Goal: Task Accomplishment & Management: Manage account settings

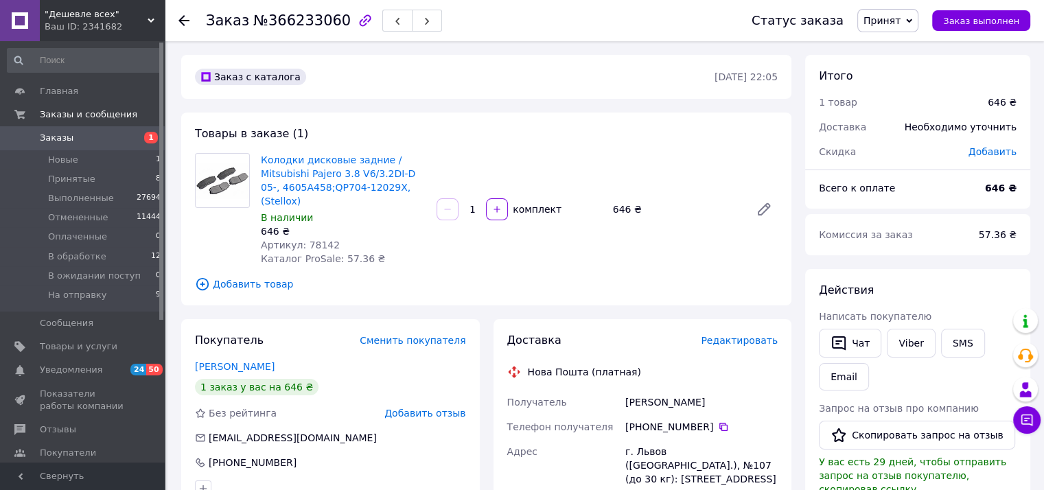
click at [314, 240] on span "Артикул: 78142" at bounding box center [300, 245] width 79 height 11
copy span "78142"
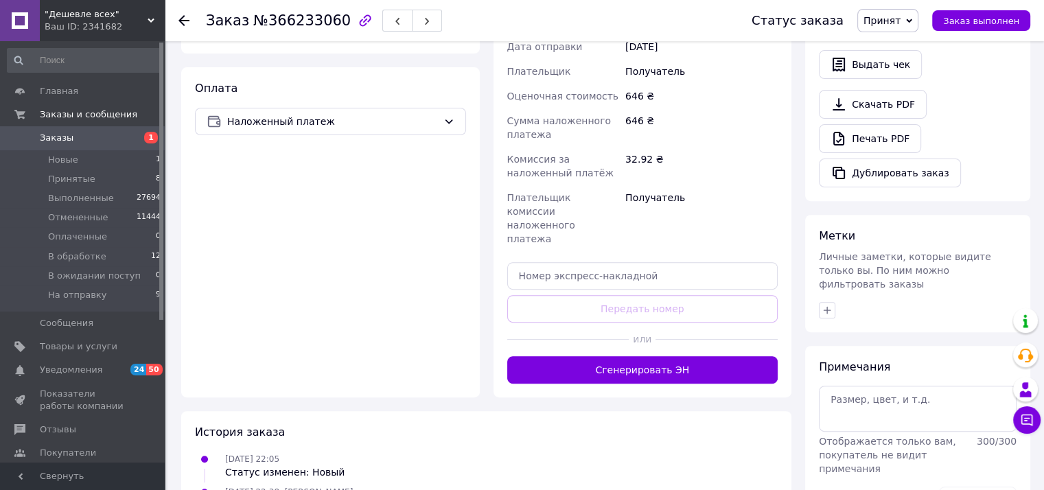
scroll to position [479, 0]
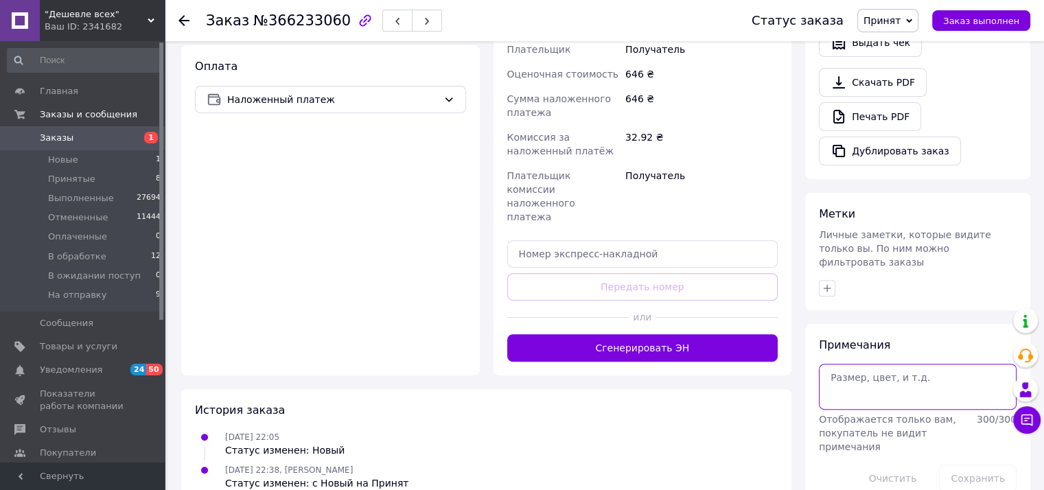
click at [823, 364] on textarea at bounding box center [918, 386] width 198 height 45
type textarea "Нет ответа или сбил.."
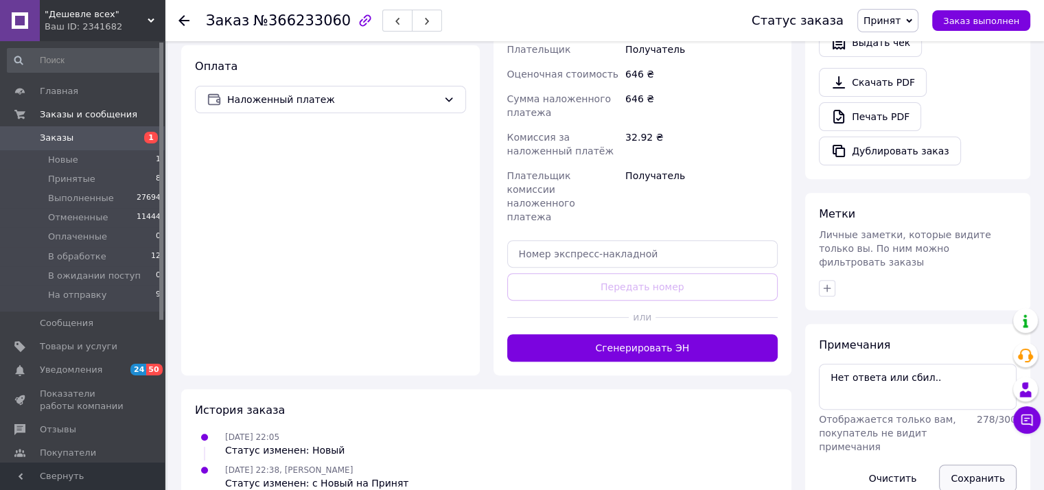
click at [967, 465] on button "Сохранить" at bounding box center [978, 478] width 78 height 27
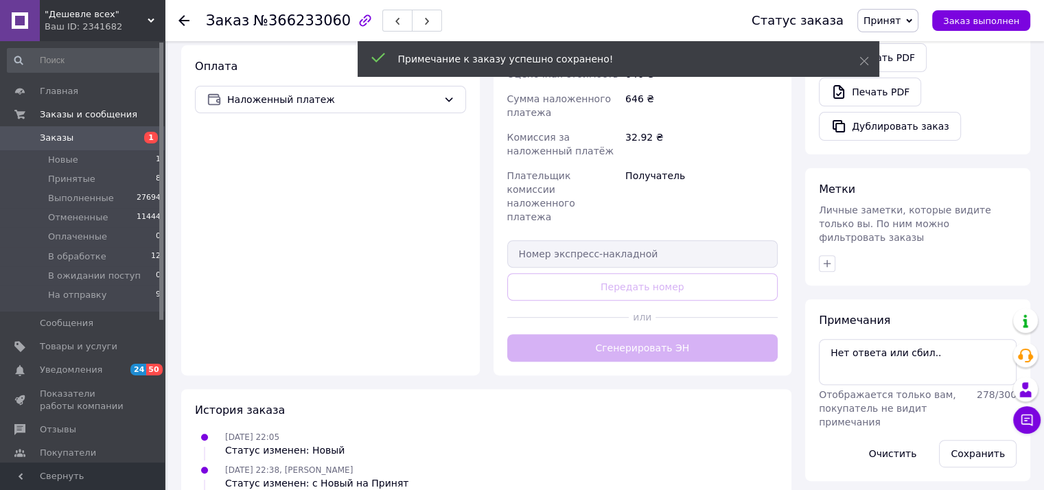
scroll to position [0, 0]
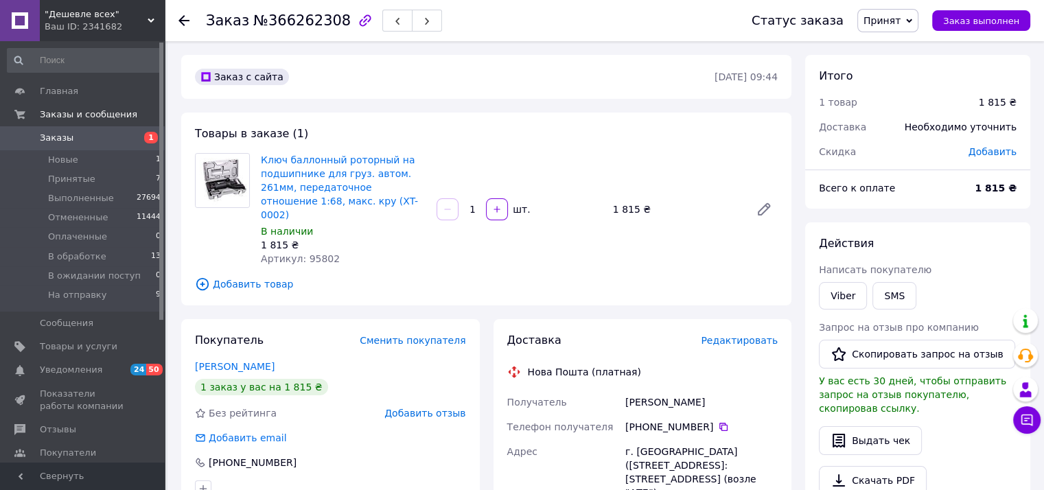
click at [319, 253] on span "Артикул: 95802" at bounding box center [300, 258] width 79 height 11
copy span "95802"
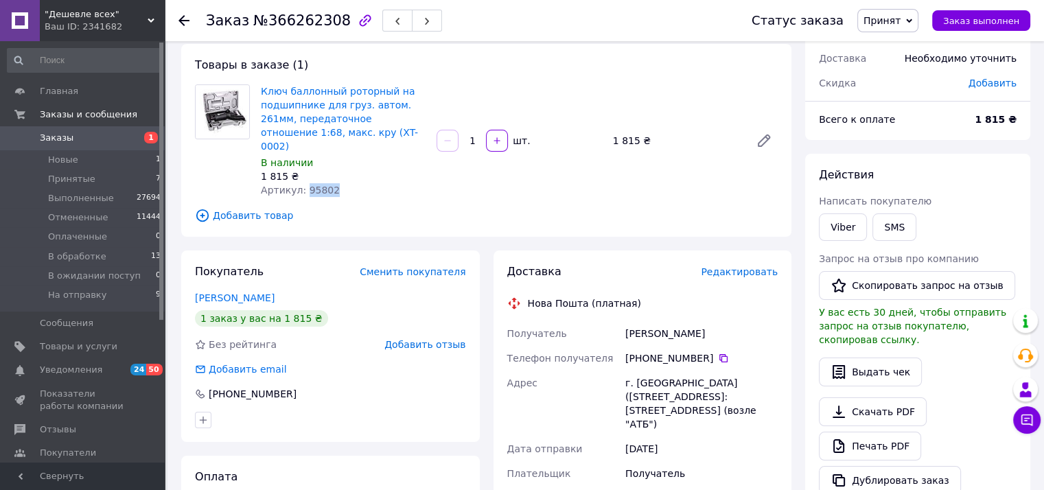
click at [901, 21] on span "Принят" at bounding box center [882, 20] width 37 height 11
click at [909, 113] on li "В обработке" at bounding box center [911, 110] width 106 height 21
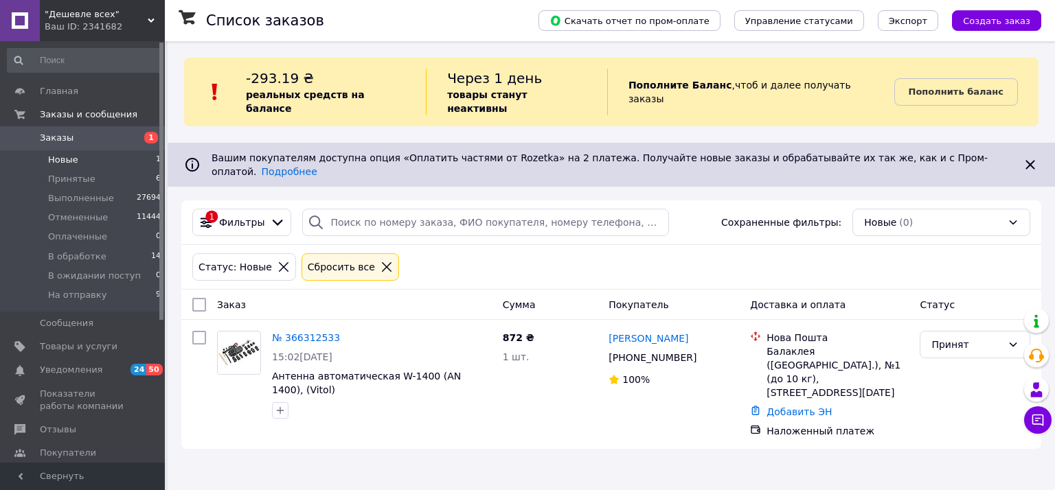
click at [367, 427] on div "Список заказов Скачать отчет по пром-оплате Управление статусами Экспорт Создат…" at bounding box center [611, 245] width 887 height 490
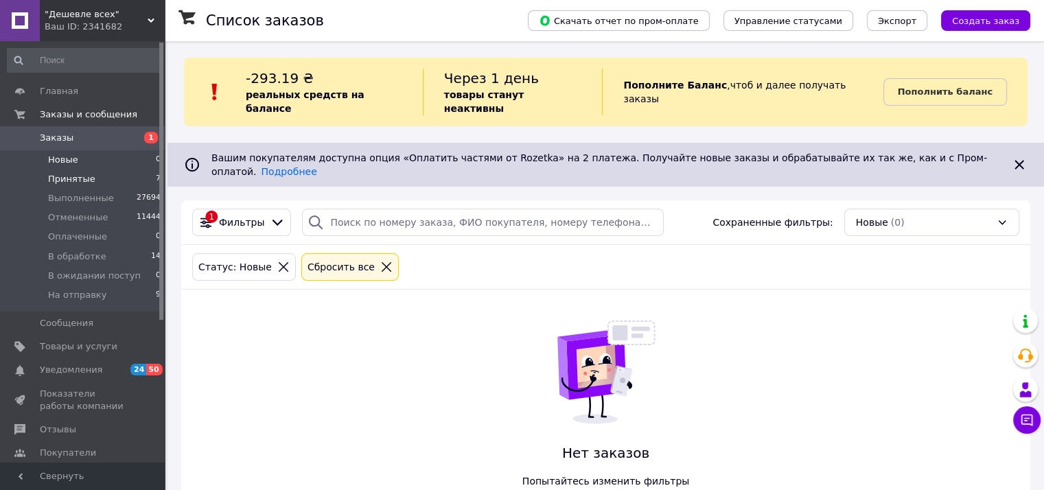
click at [87, 181] on span "Принятые" at bounding box center [71, 179] width 47 height 12
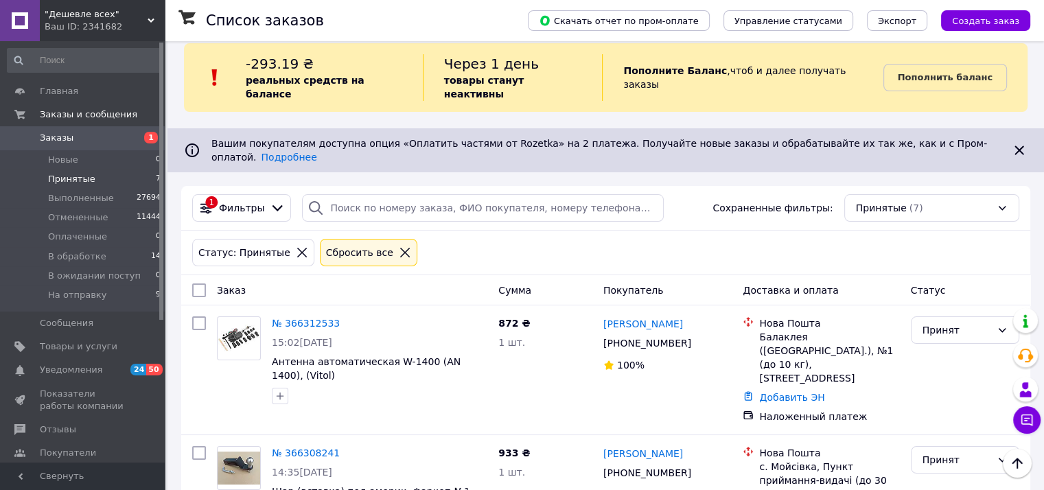
scroll to position [1, 0]
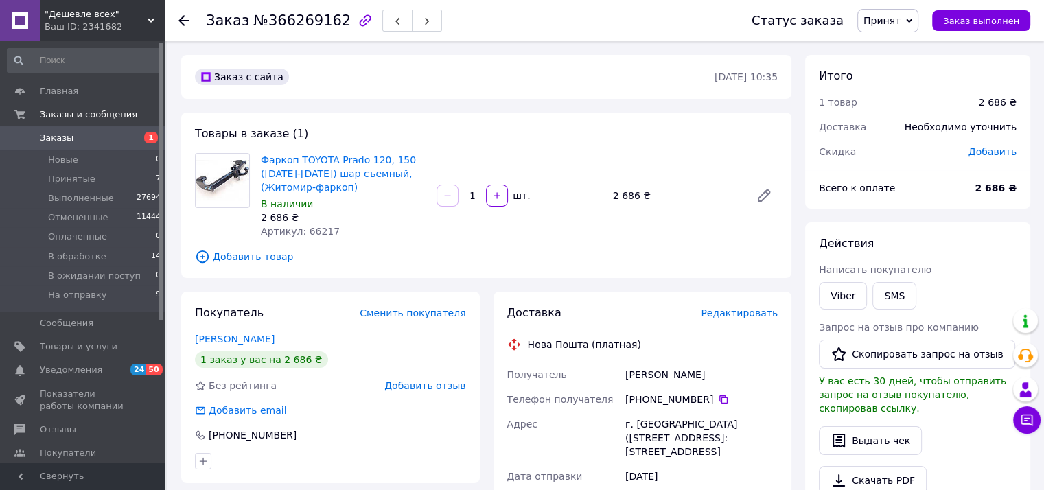
click at [318, 230] on span "Артикул: 66217" at bounding box center [300, 231] width 79 height 11
copy span "66217"
click at [501, 120] on div "Товары в заказе (1) Фаркоп TOYOTA Prado 120, 150 (2003-2009) шар съемный, (Жито…" at bounding box center [486, 195] width 610 height 165
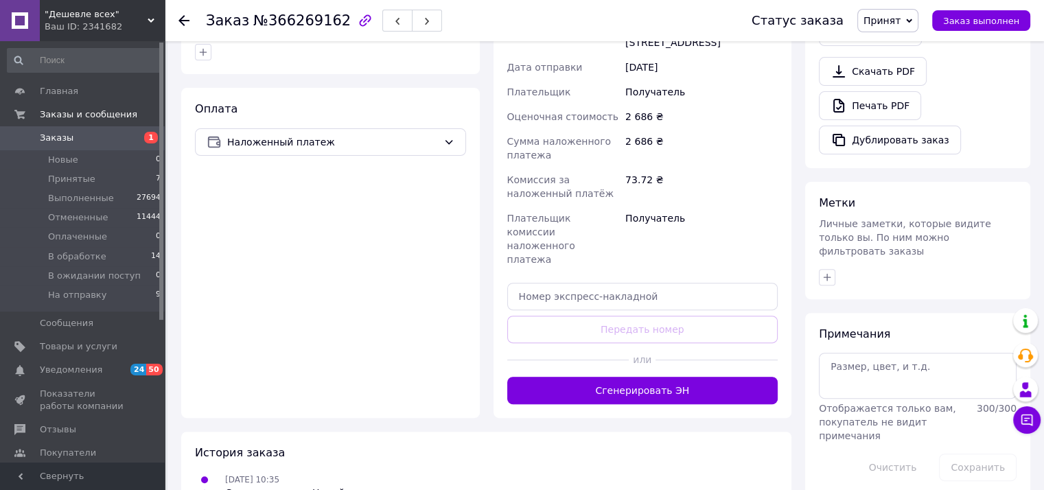
scroll to position [412, 0]
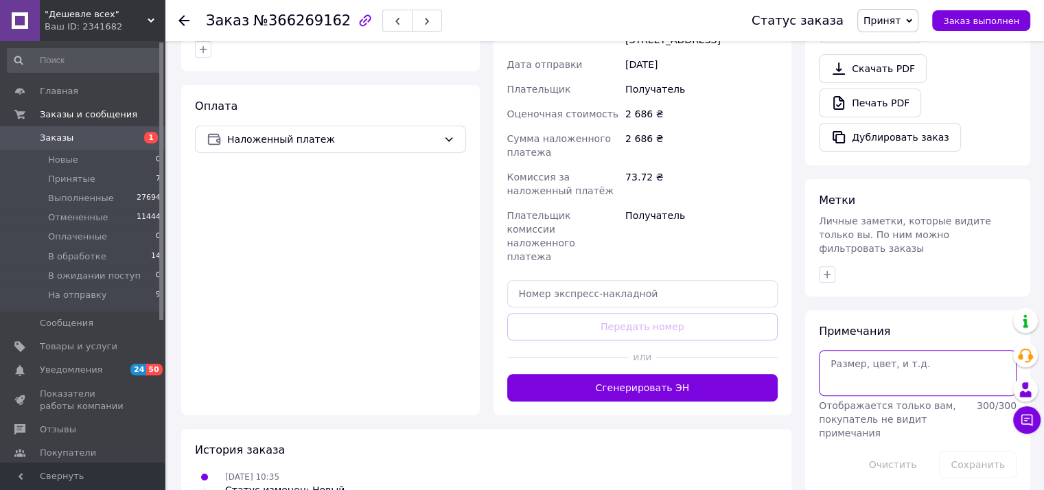
click at [835, 350] on textarea at bounding box center [918, 372] width 198 height 45
type textarea "71717 350 грн"
click at [964, 451] on button "Сохранить" at bounding box center [978, 464] width 78 height 27
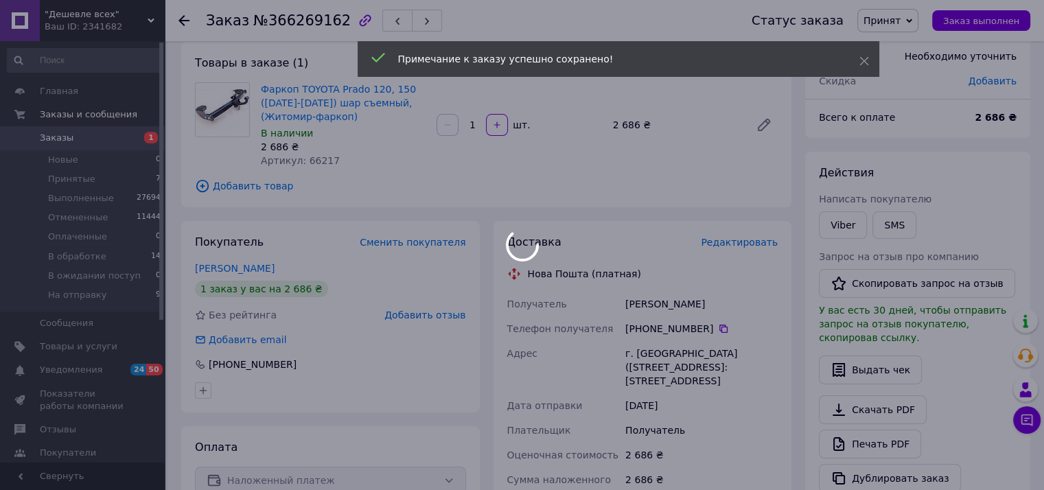
scroll to position [69, 0]
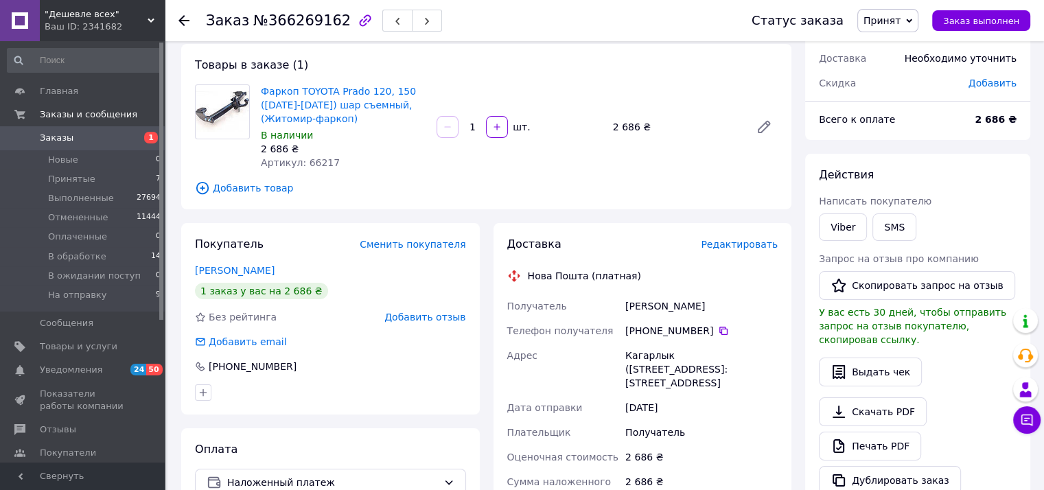
drag, startPoint x: 624, startPoint y: 306, endPoint x: 763, endPoint y: 367, distance: 151.9
click at [767, 369] on div "Получатель Стеценко Влад Телефон получателя +380 67 189 15 40   Адрес Кагарлык …" at bounding box center [643, 453] width 277 height 319
copy div "Стеценко Влад Телефон получателя +380 67 189 15 40   Адрес Кагарлык (Киевская о…"
click at [189, 214] on div "Заказ с сайта 12.10.2025 • 10:35 Товары в заказе (1) Фаркоп TOYOTA Prado 120, 1…" at bounding box center [486, 453] width 624 height 934
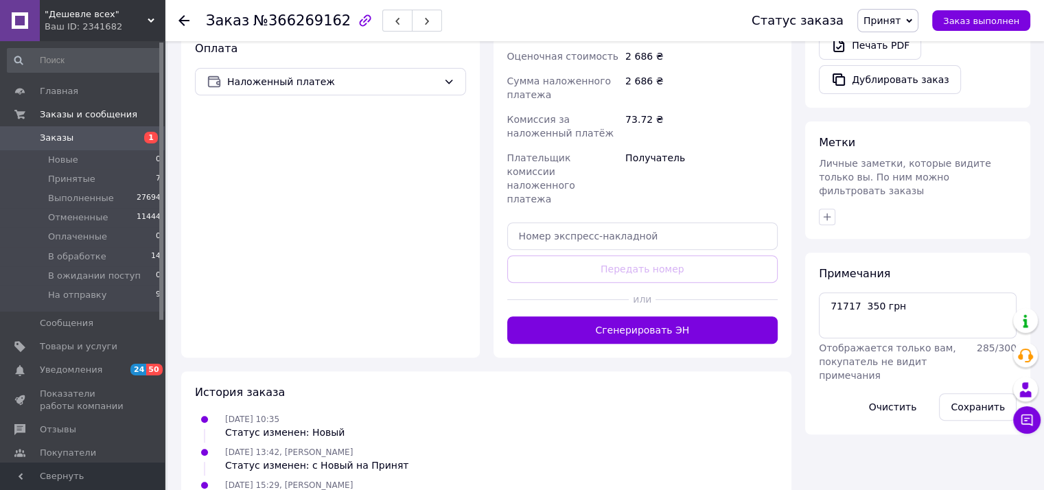
scroll to position [471, 0]
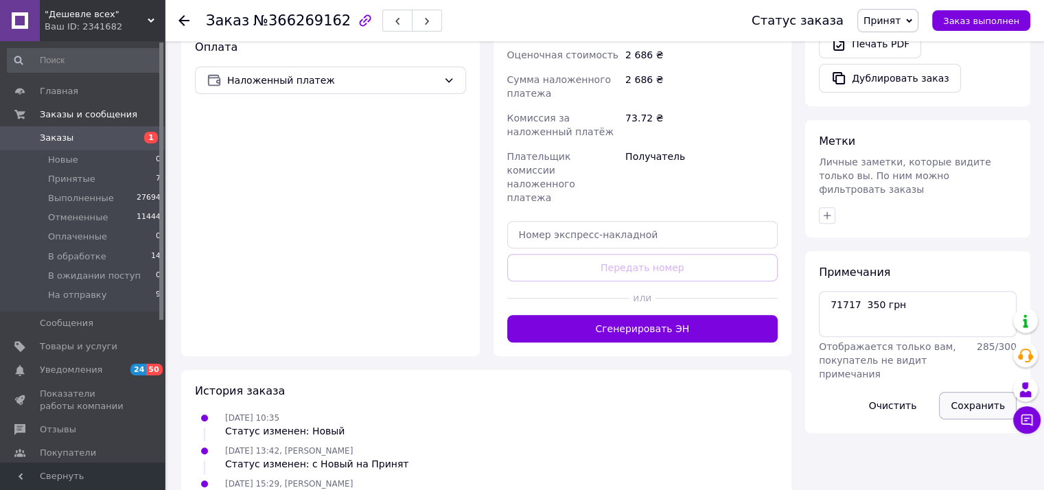
click at [967, 392] on button "Сохранить" at bounding box center [978, 405] width 78 height 27
click at [889, 20] on span "Принят" at bounding box center [882, 20] width 37 height 11
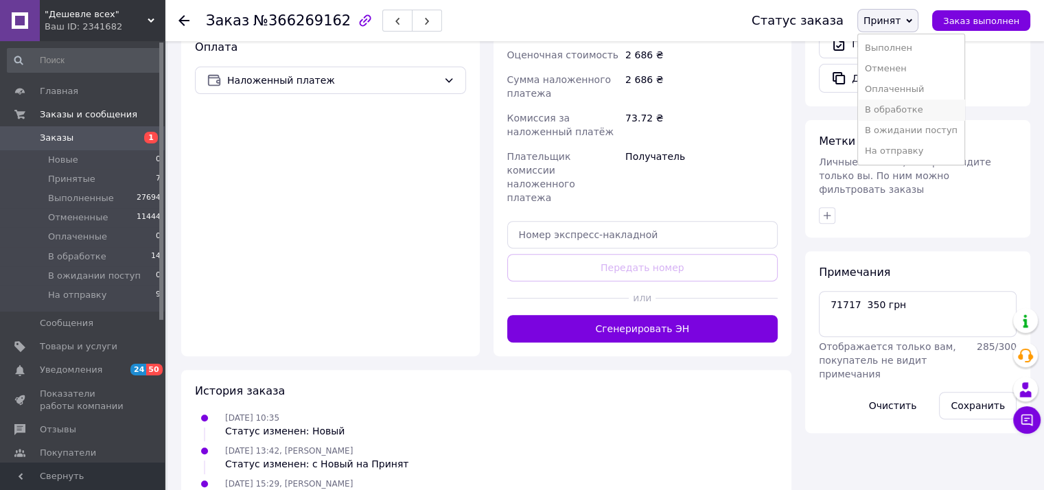
click at [898, 111] on li "В обработке" at bounding box center [911, 110] width 106 height 21
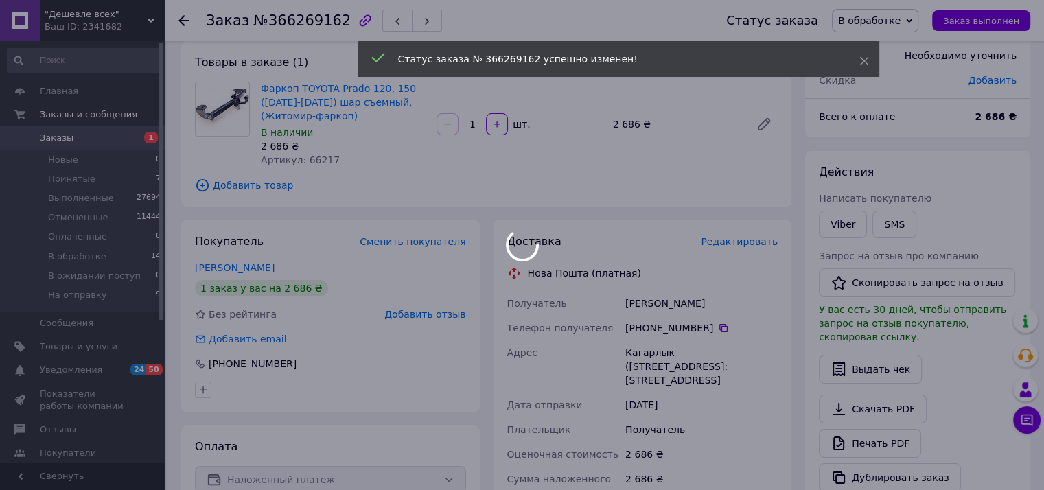
scroll to position [59, 0]
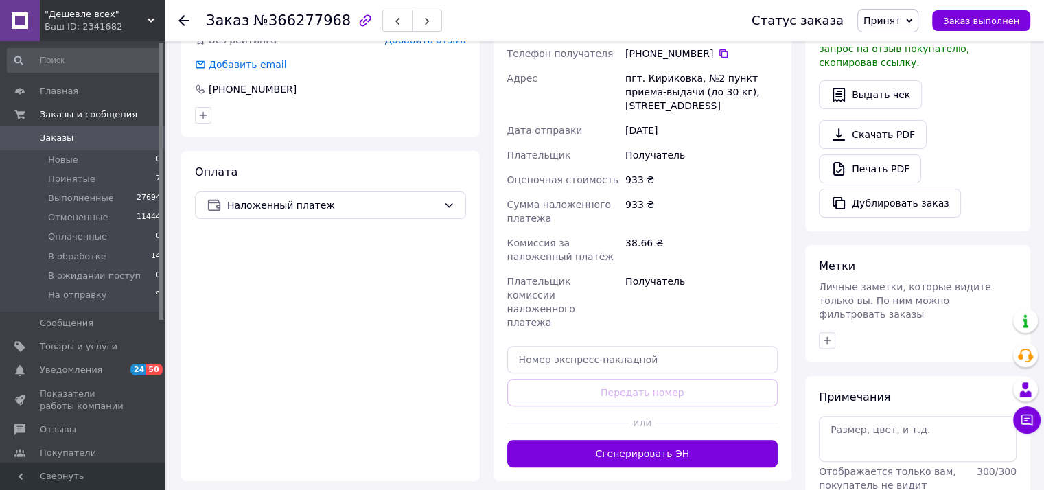
scroll to position [412, 0]
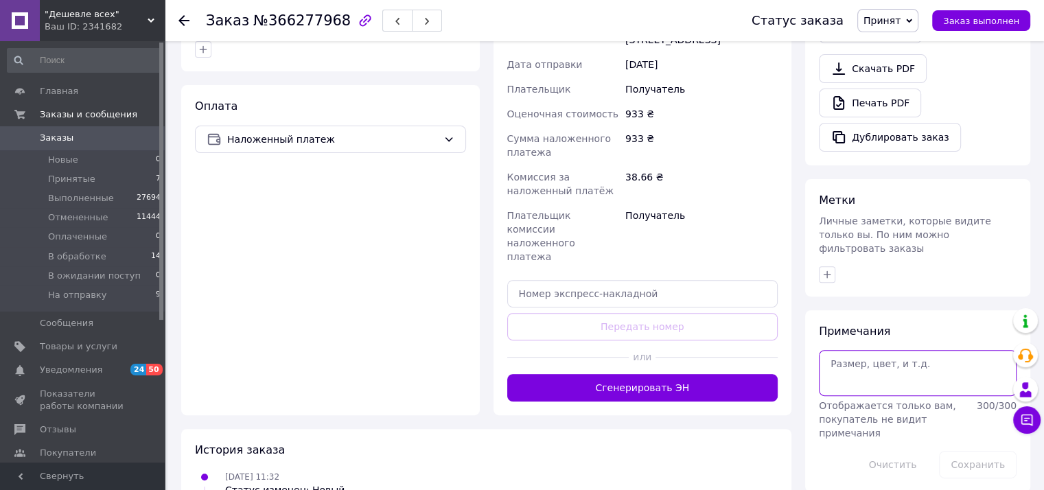
click at [840, 365] on textarea at bounding box center [918, 372] width 198 height 45
type textarea "Нет ответа"
click at [967, 451] on button "Сохранить" at bounding box center [978, 464] width 78 height 27
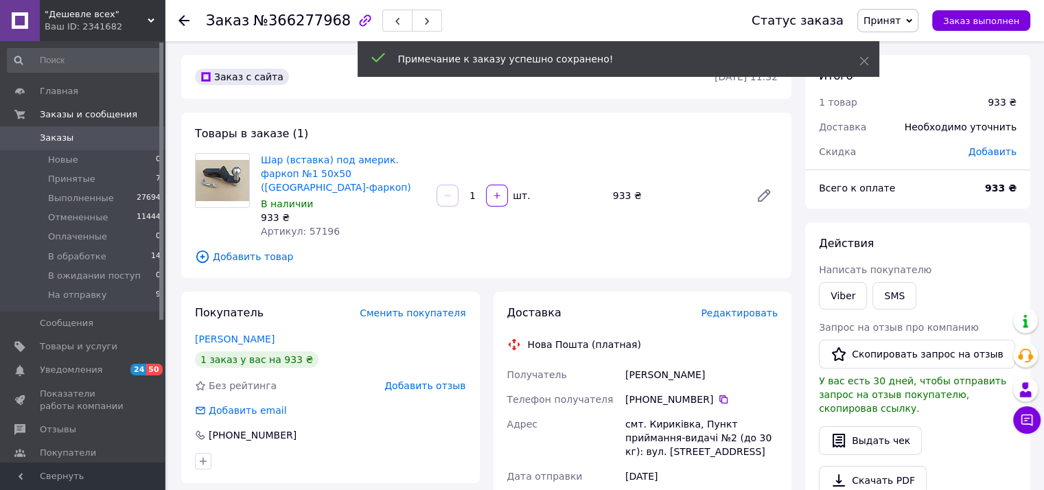
scroll to position [0, 0]
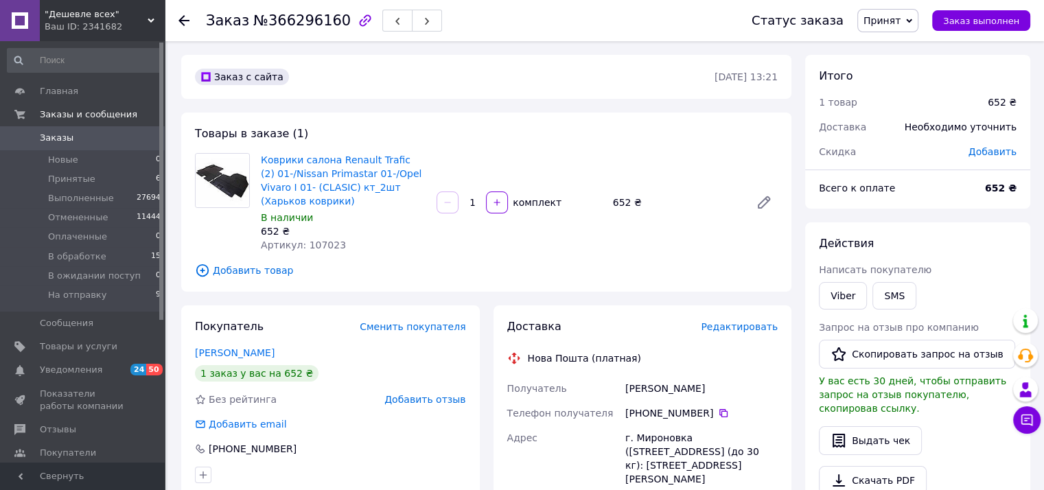
click at [319, 245] on span "Артикул: 107023" at bounding box center [303, 245] width 85 height 11
copy span "107023"
click at [898, 19] on span "Принят" at bounding box center [882, 20] width 37 height 11
click at [886, 107] on li "В обработке" at bounding box center [911, 110] width 106 height 21
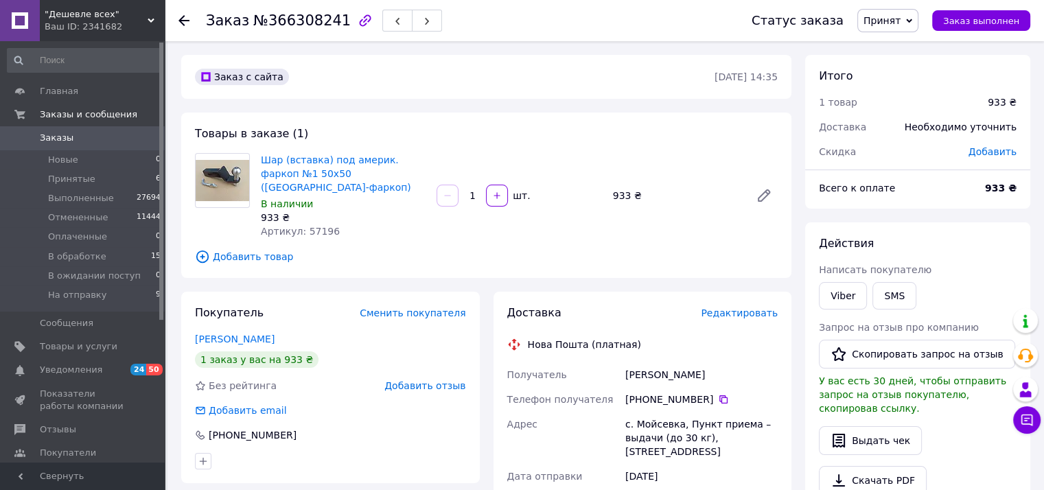
click at [308, 226] on span "Артикул: 57196" at bounding box center [300, 231] width 79 height 11
copy span "57196"
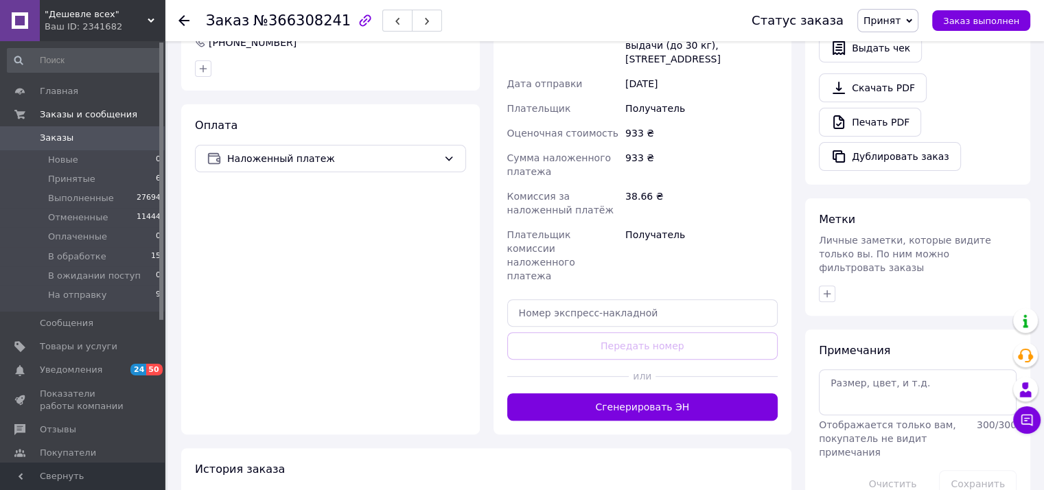
scroll to position [412, 0]
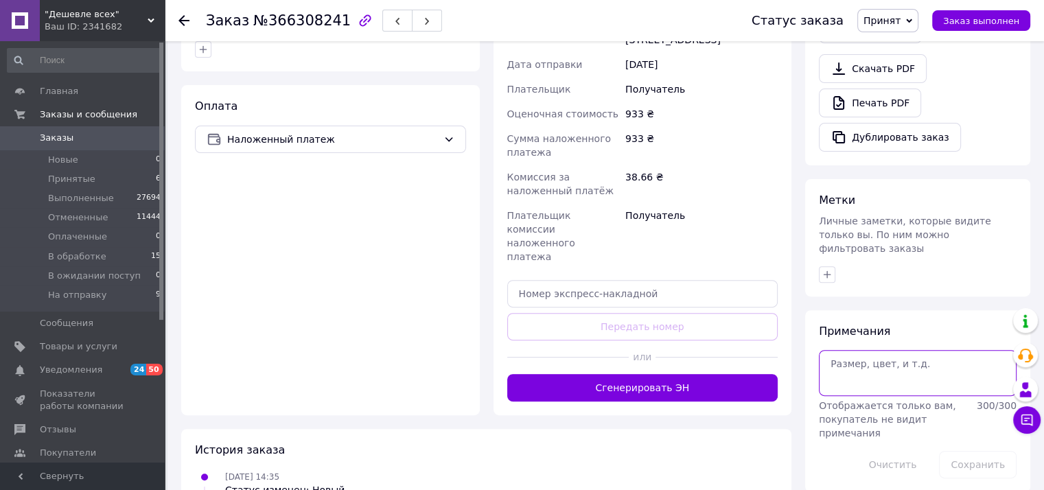
click at [846, 350] on textarea at bounding box center [918, 372] width 198 height 45
type textarea "Нет ответа"
click at [964, 451] on button "Сохранить" at bounding box center [978, 464] width 78 height 27
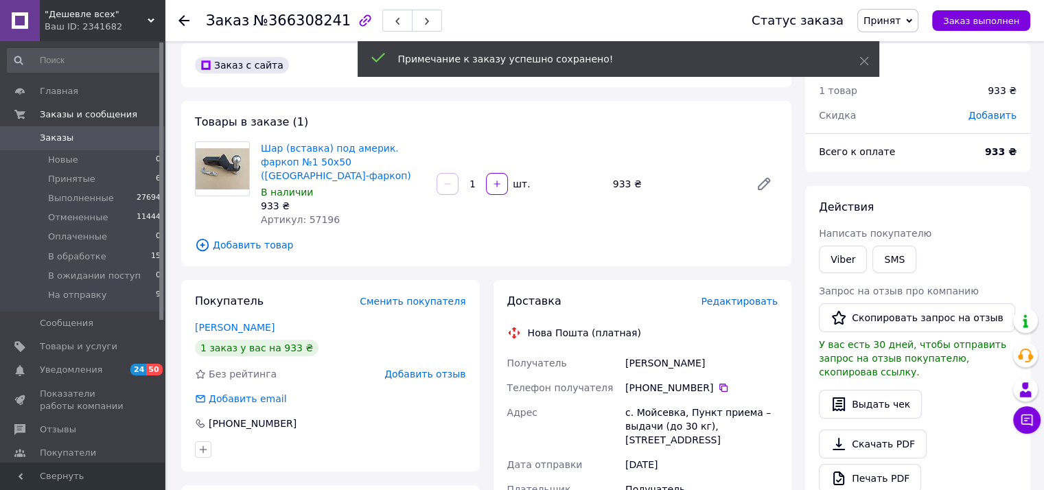
scroll to position [0, 0]
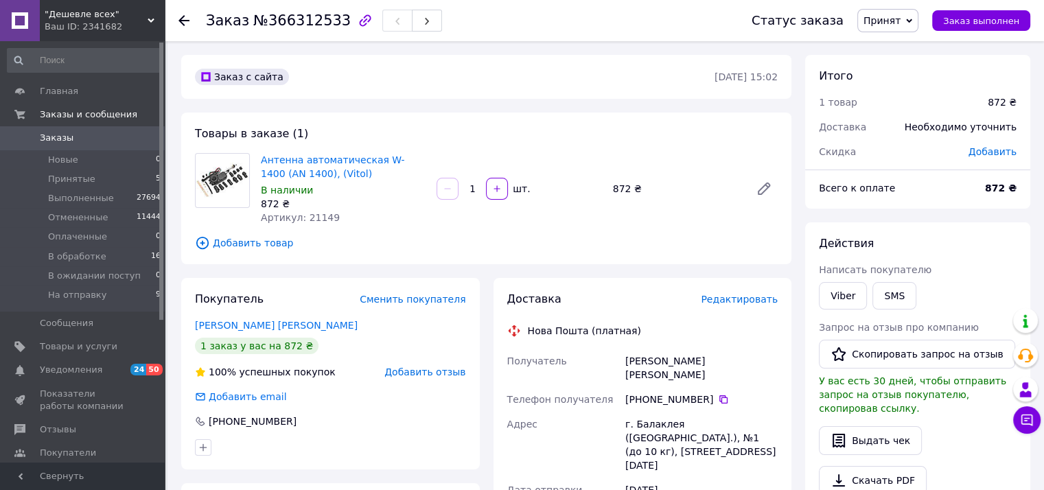
click at [310, 219] on span "Артикул: 21149" at bounding box center [300, 217] width 79 height 11
copy span "21149"
click at [897, 22] on span "Принят" at bounding box center [882, 20] width 37 height 11
click at [904, 109] on li "В обработке" at bounding box center [911, 110] width 106 height 21
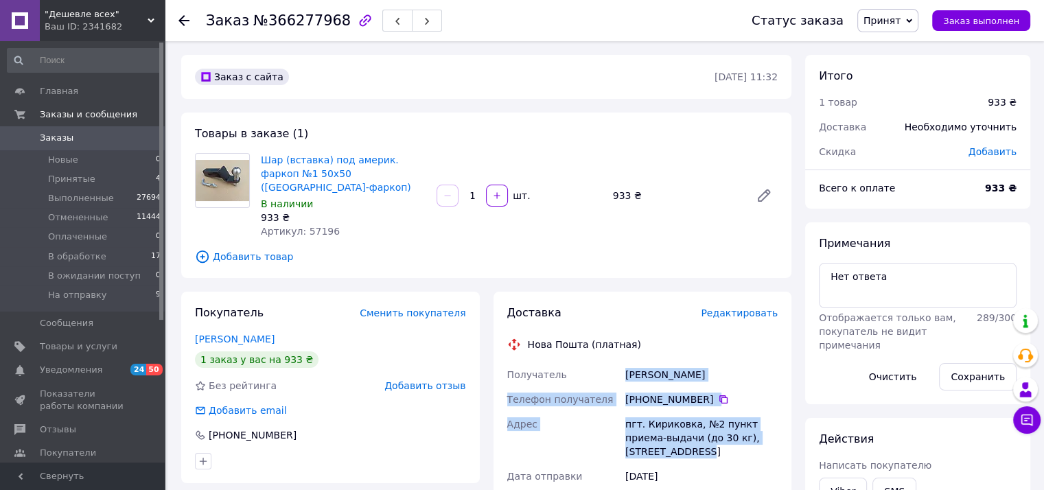
drag, startPoint x: 623, startPoint y: 358, endPoint x: 685, endPoint y: 416, distance: 84.5
copy div "Корнієнко Сергій Телефон получателя +380 95 627 19 53   Адрес пгт. Кириковка, №…"
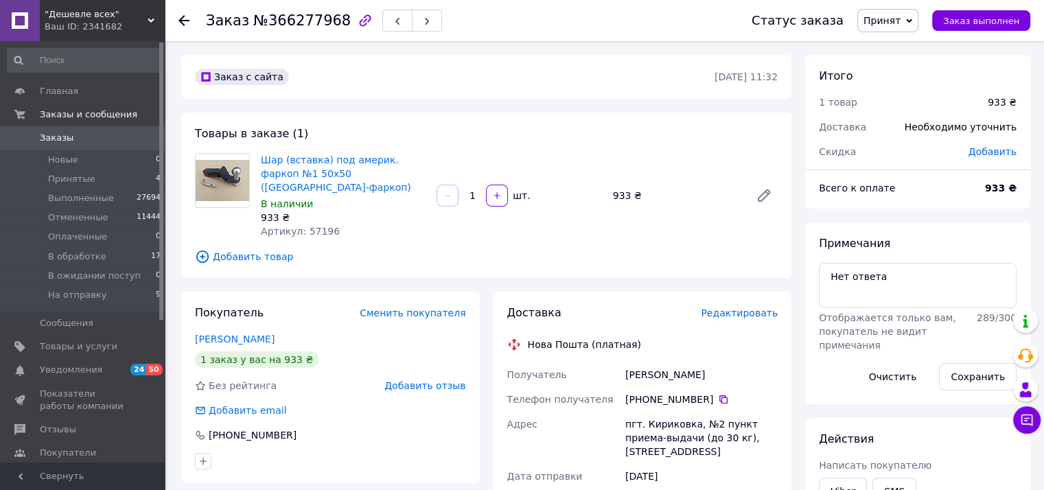
drag, startPoint x: 669, startPoint y: 255, endPoint x: 686, endPoint y: 163, distance: 93.6
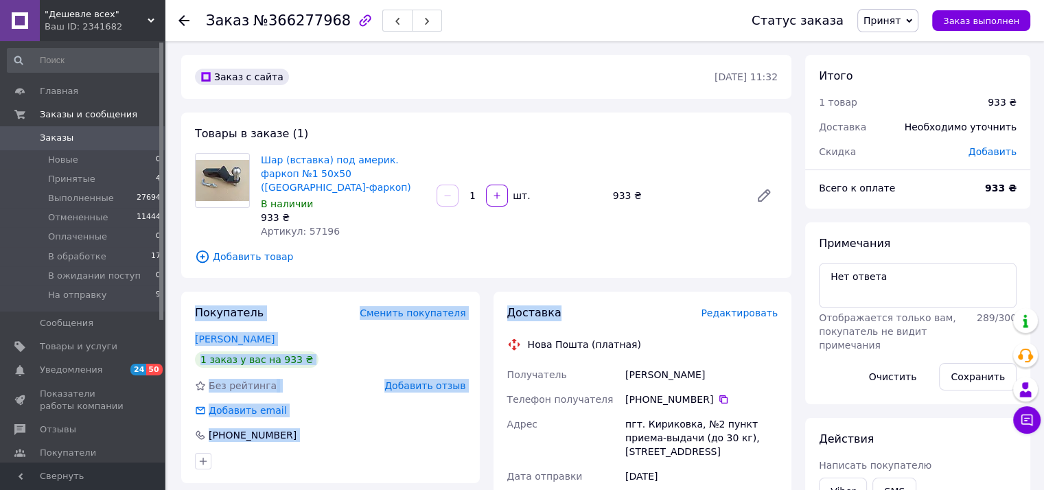
click at [893, 21] on span "Принят" at bounding box center [882, 20] width 37 height 11
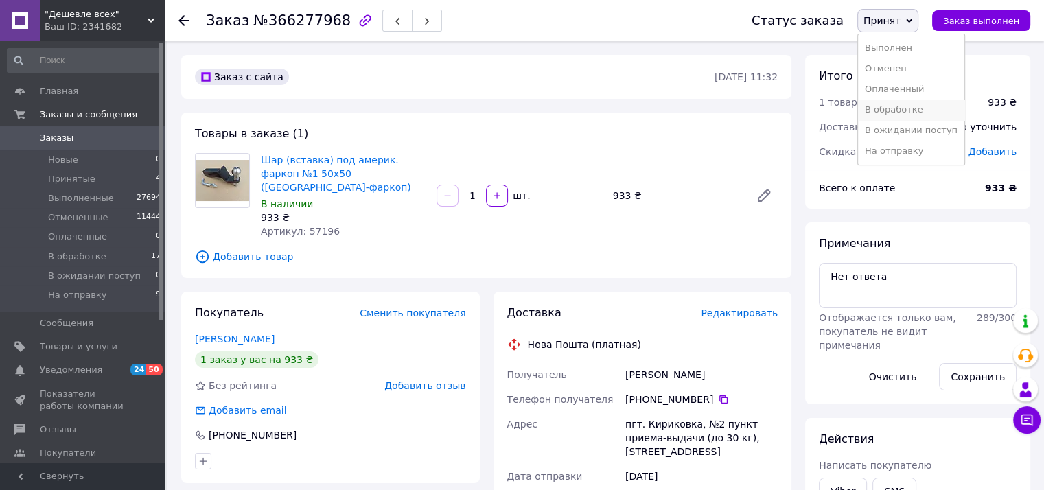
click at [904, 110] on li "В обработке" at bounding box center [911, 110] width 106 height 21
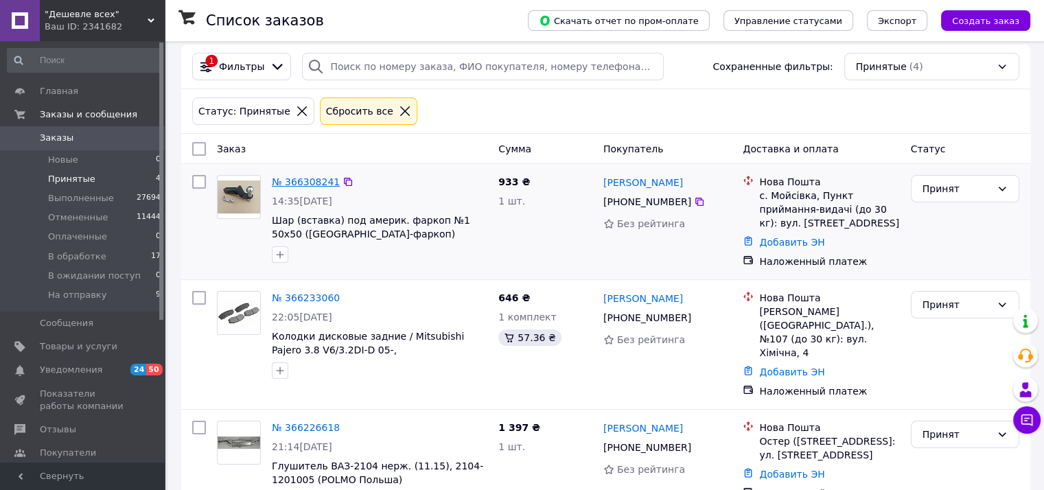
scroll to position [161, 0]
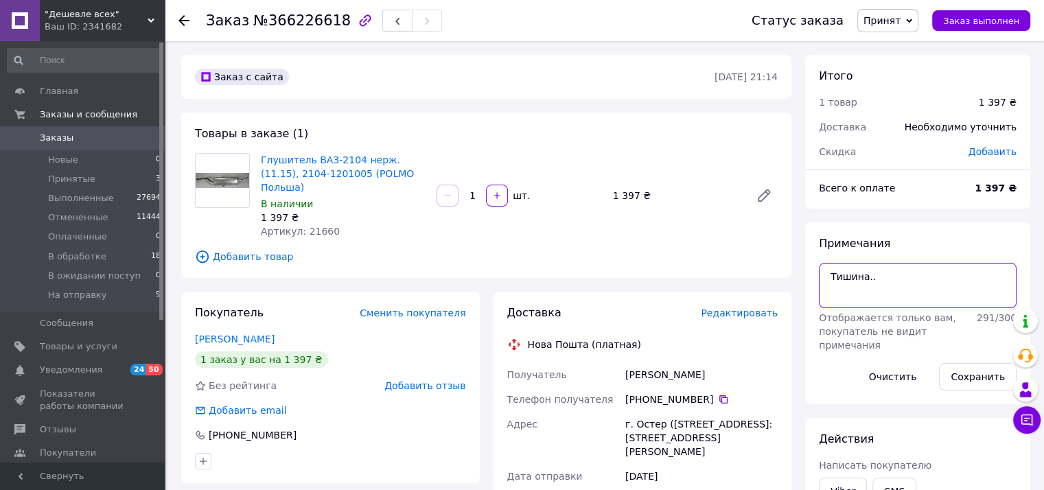
click at [849, 308] on textarea "Тишина.." at bounding box center [918, 285] width 198 height 45
type textarea "Тишина.. Занят или сбил"
click at [959, 378] on button "Сохранить" at bounding box center [978, 376] width 78 height 27
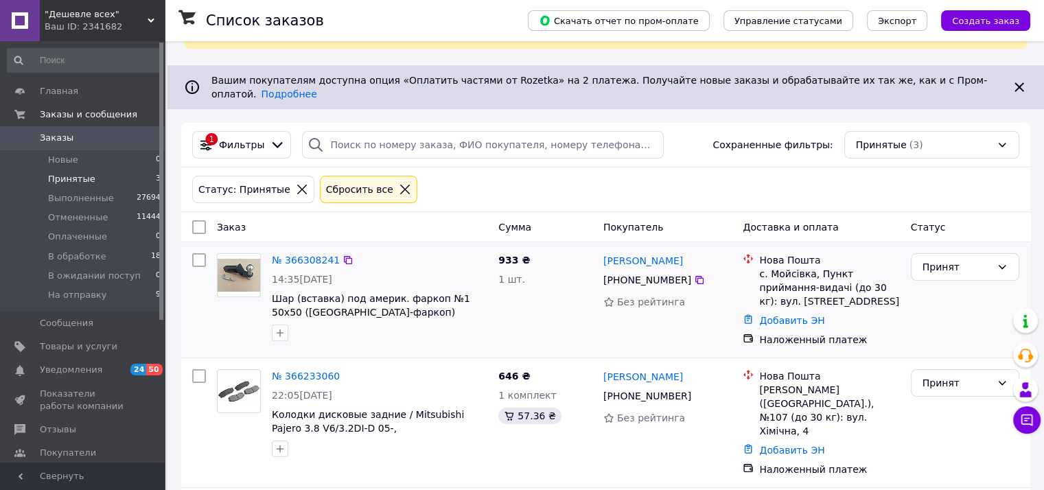
scroll to position [161, 0]
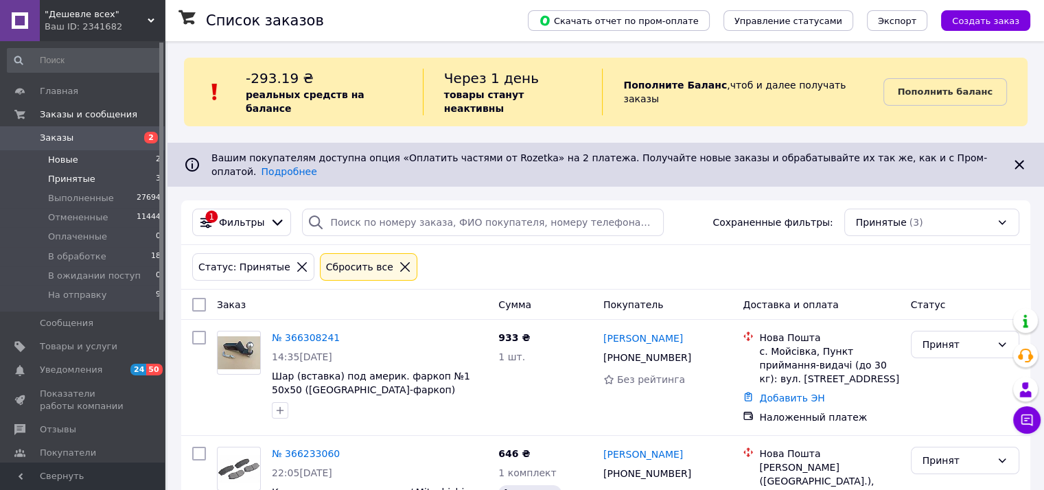
click at [69, 161] on span "Новые" at bounding box center [63, 160] width 30 height 12
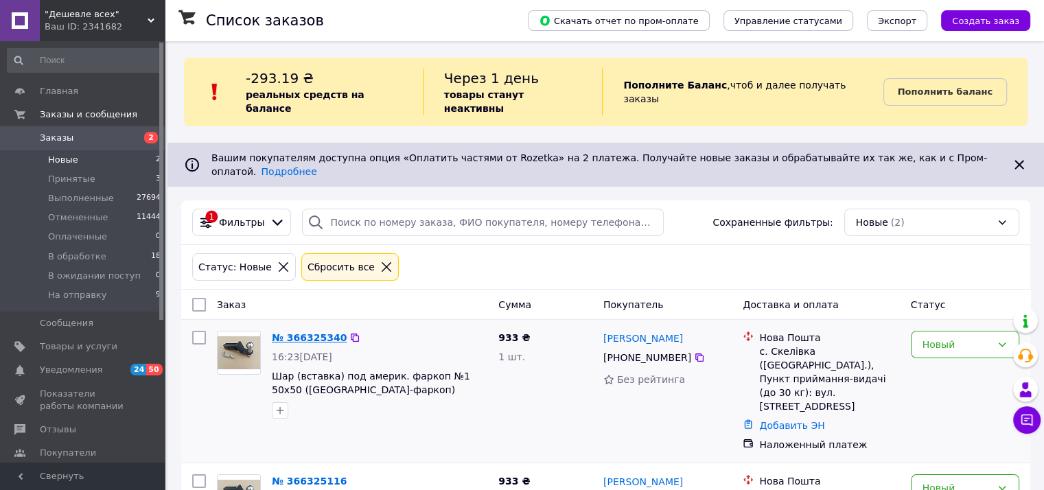
scroll to position [50, 0]
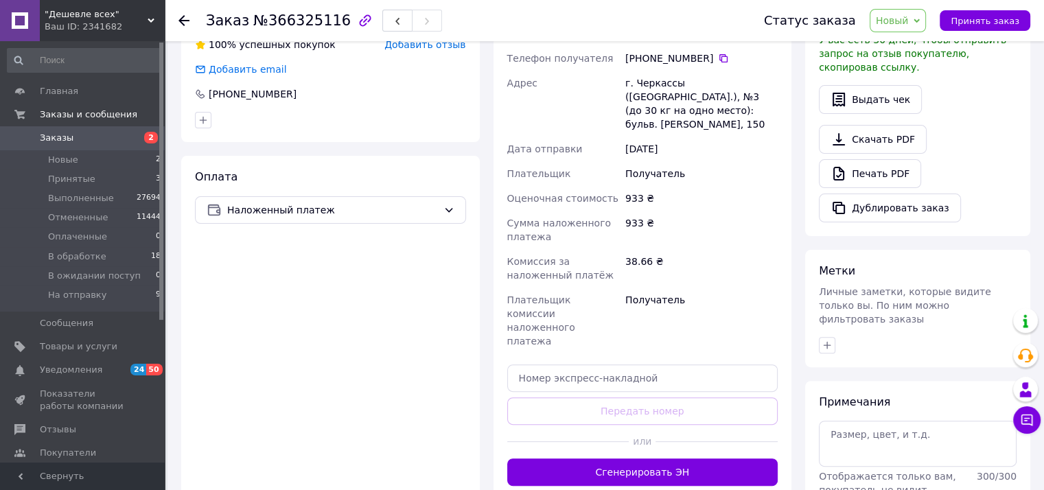
scroll to position [343, 0]
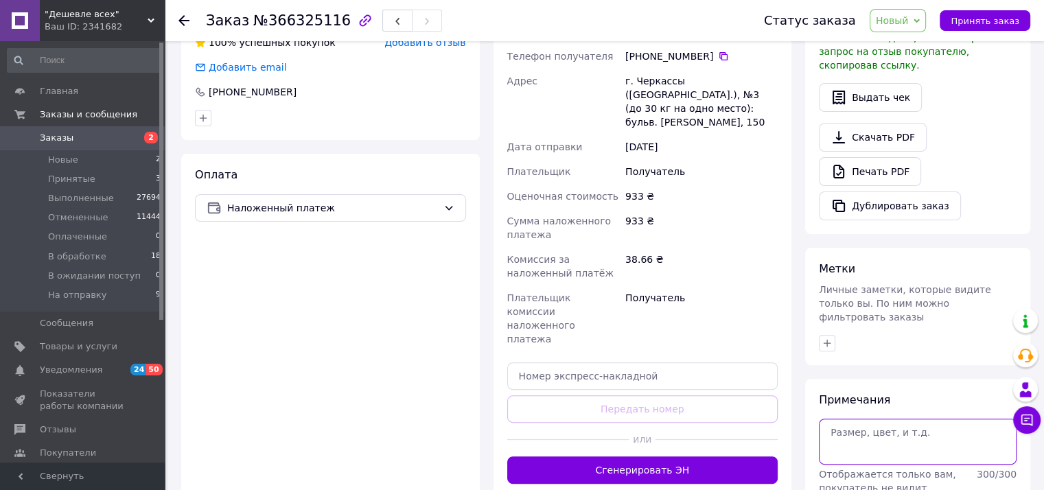
click at [850, 419] on textarea at bounding box center [918, 441] width 198 height 45
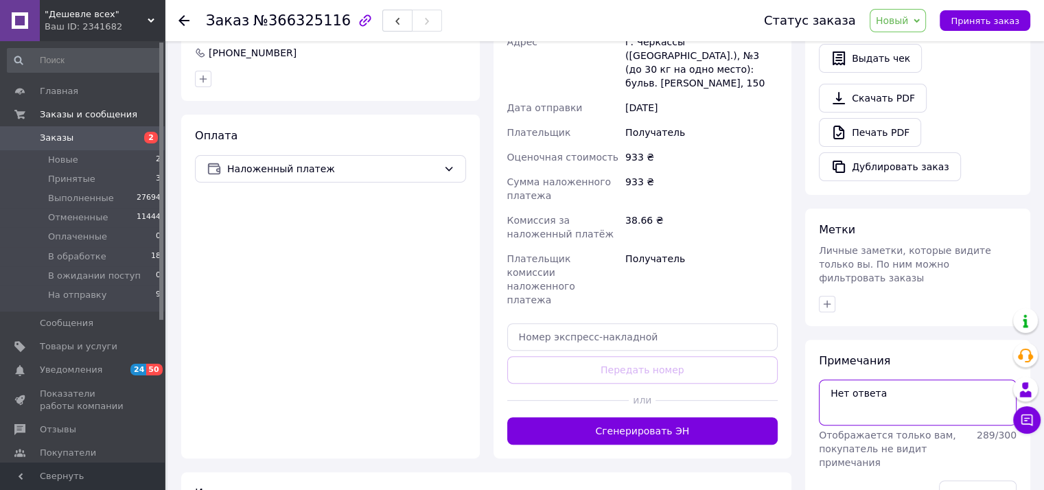
scroll to position [404, 0]
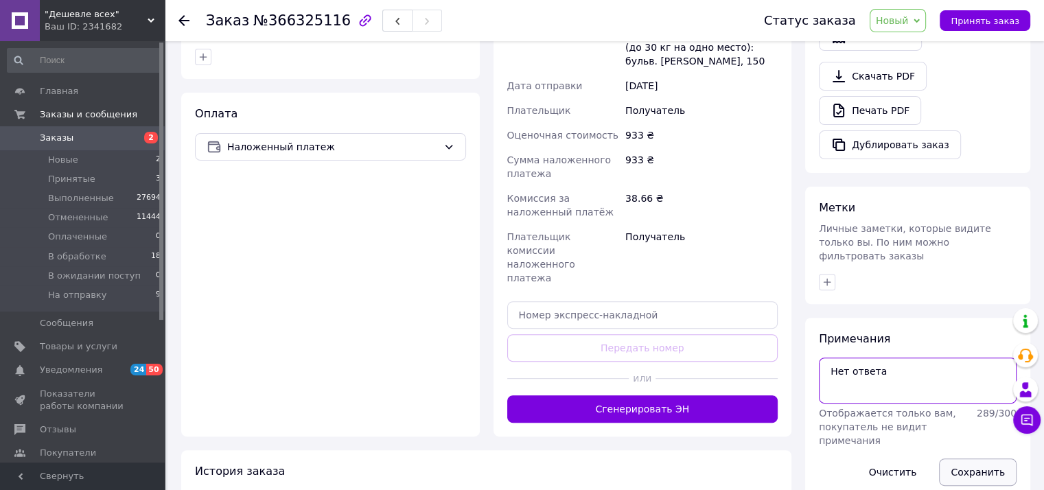
type textarea "Нет ответа"
click at [967, 459] on button "Сохранить" at bounding box center [978, 472] width 78 height 27
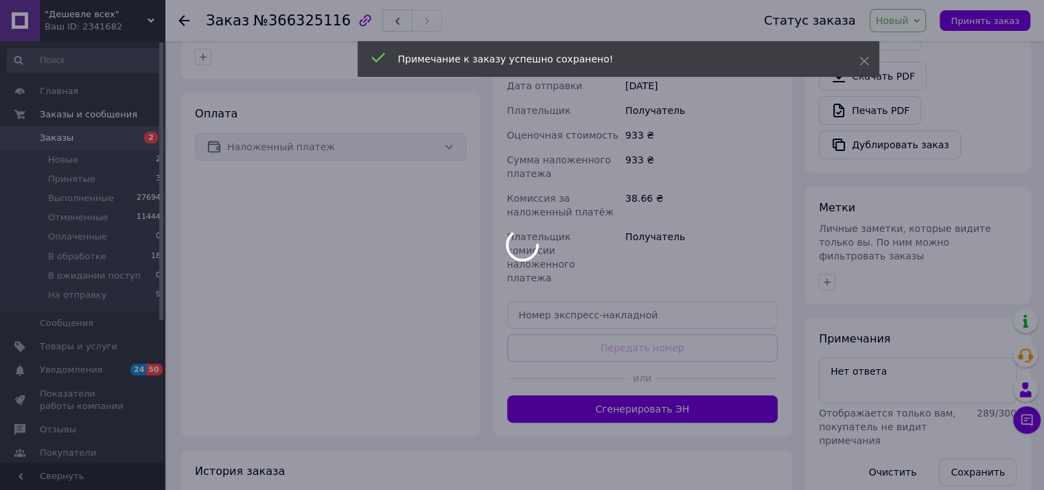
click at [904, 18] on div at bounding box center [522, 245] width 1044 height 490
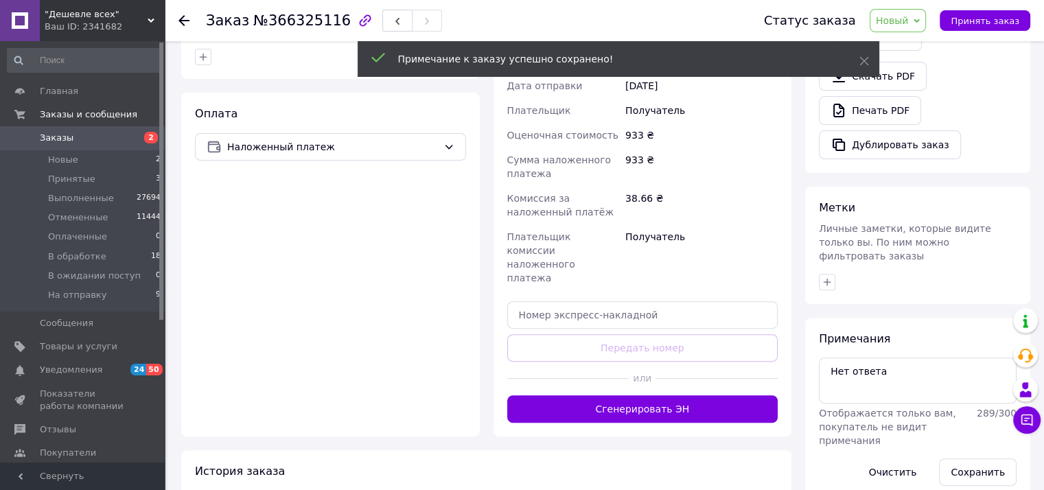
click at [906, 21] on span "Новый" at bounding box center [892, 20] width 33 height 11
click at [909, 47] on li "Принят" at bounding box center [924, 48] width 106 height 21
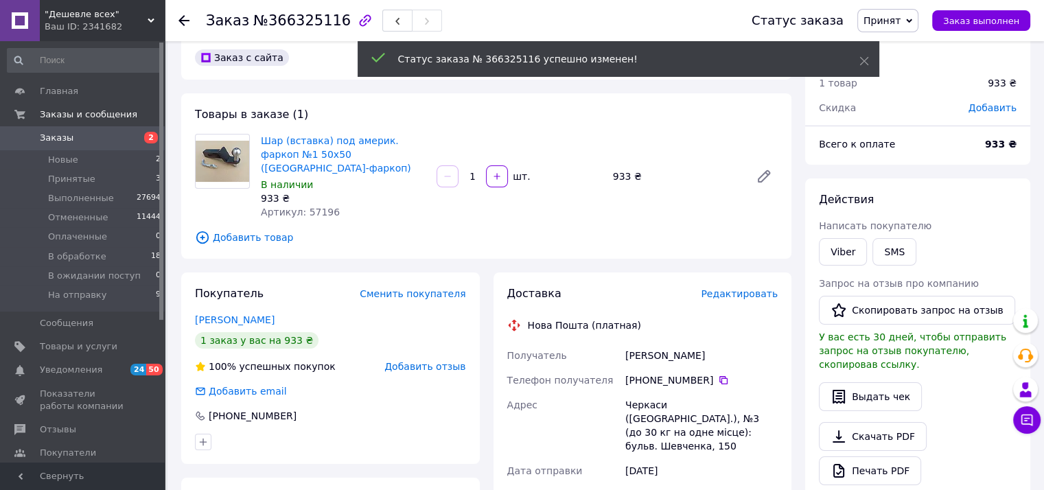
scroll to position [0, 0]
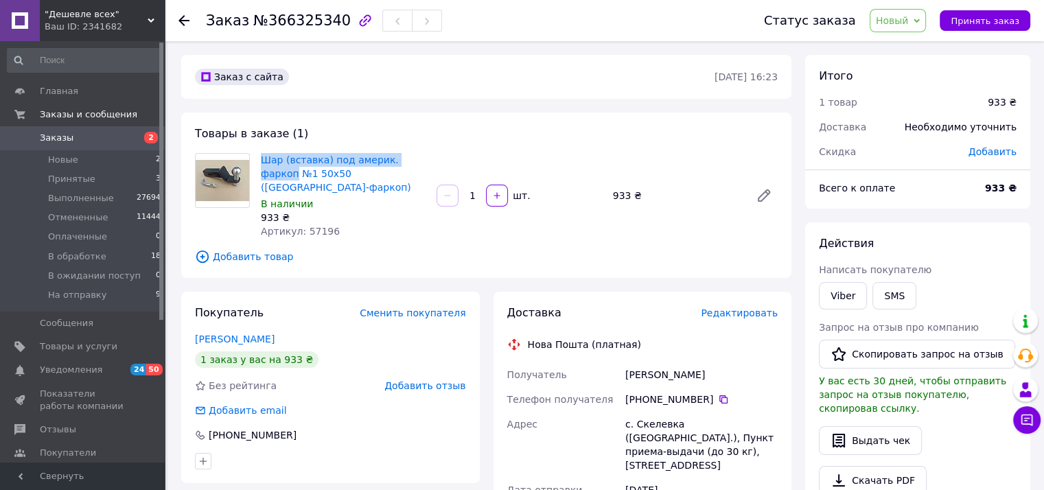
drag, startPoint x: 258, startPoint y: 159, endPoint x: 417, endPoint y: 165, distance: 159.4
click at [417, 165] on div "Шар (вставка) под америк. фаркоп №1 50х50 (Житомир-фаркоп) В наличии 933 ₴ Арти…" at bounding box center [343, 195] width 176 height 91
copy link "Шар (вставка) под америк. фаркоп"
click at [263, 249] on span "Добавить товар" at bounding box center [486, 256] width 583 height 15
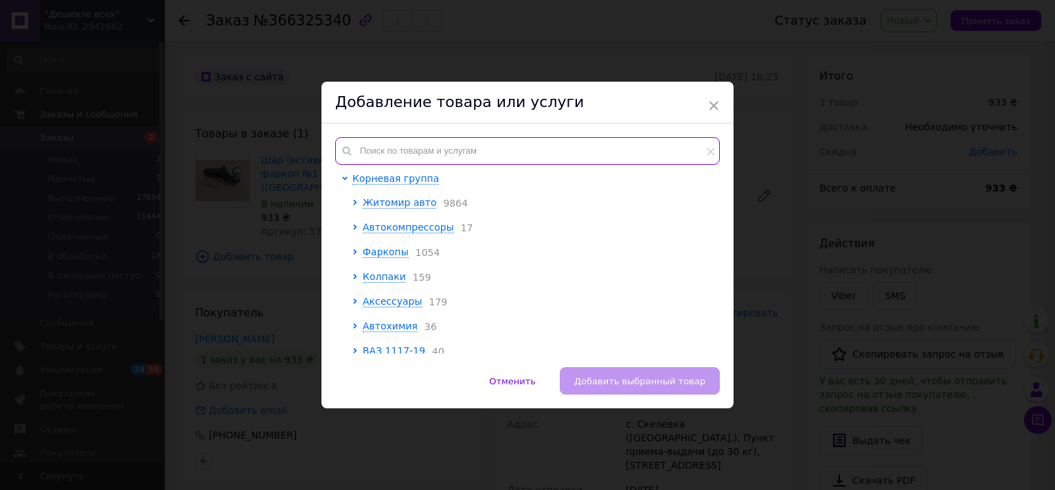
paste input "Шар (вставка) под америк. фаркоп"
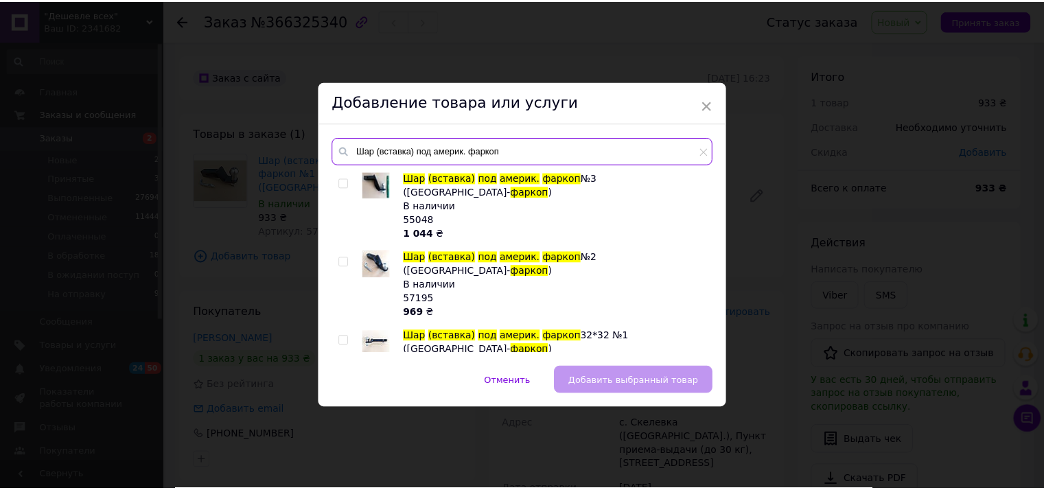
scroll to position [69, 0]
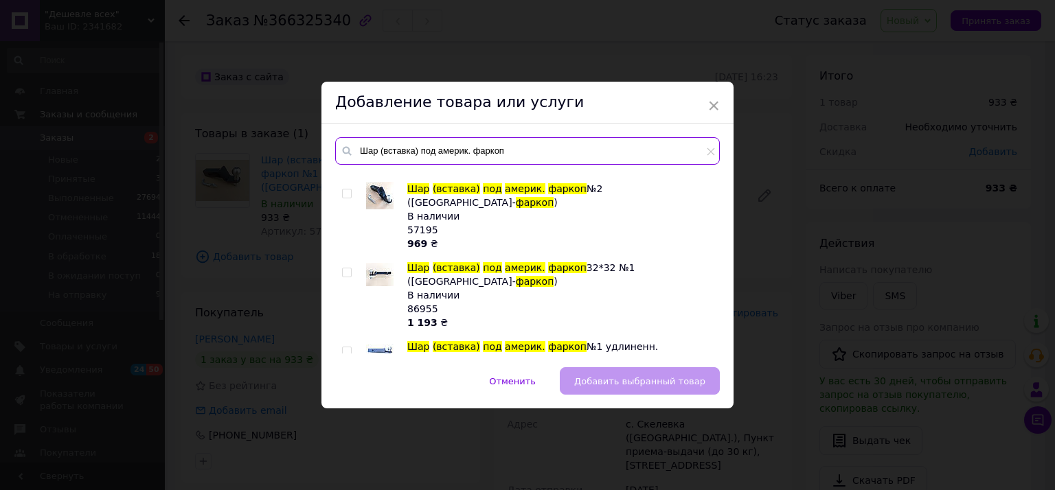
type input "Шар (вставка) под америк. фаркоп"
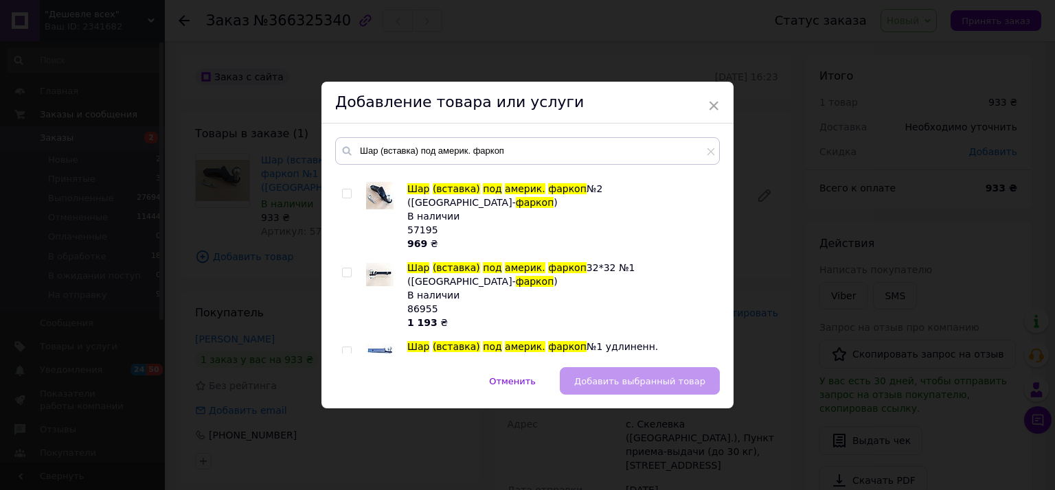
click at [344, 268] on input "checkbox" at bounding box center [346, 272] width 9 height 9
checkbox input "true"
click at [614, 387] on button "Добавить выбранный товар" at bounding box center [640, 380] width 160 height 27
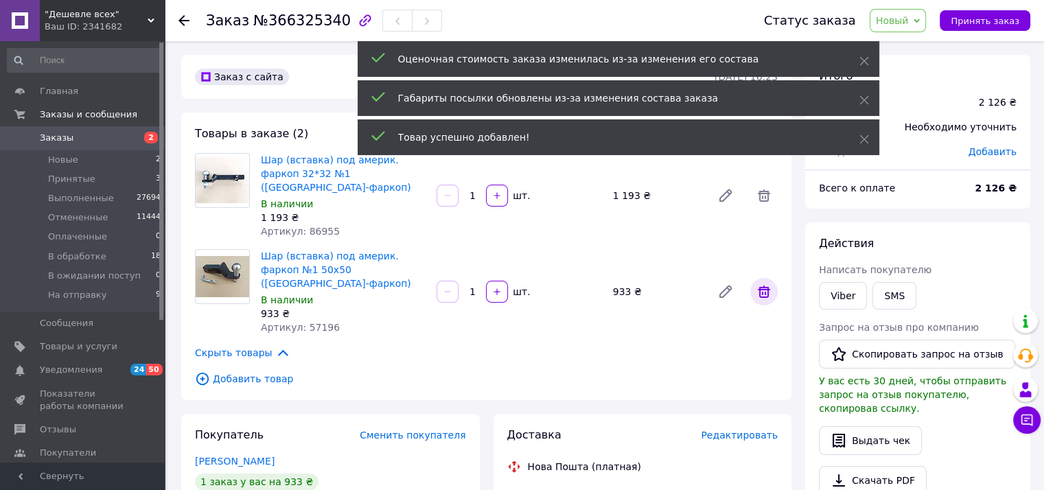
click at [770, 284] on icon at bounding box center [764, 292] width 16 height 16
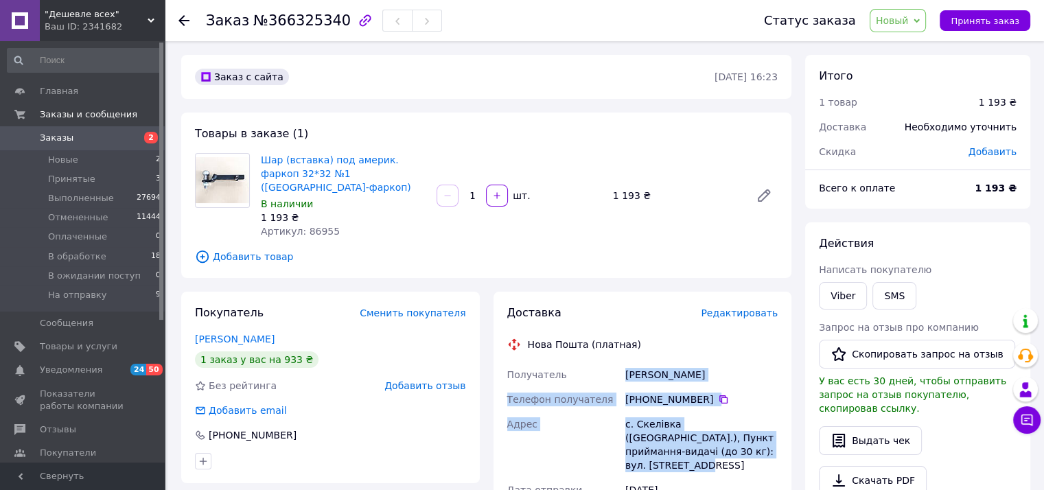
drag, startPoint x: 626, startPoint y: 357, endPoint x: 703, endPoint y: 444, distance: 116.3
copy div "Антошко Богдан Телефон получателя +380 67 784 21 58   Адрес с. Скелівка (Львівс…"
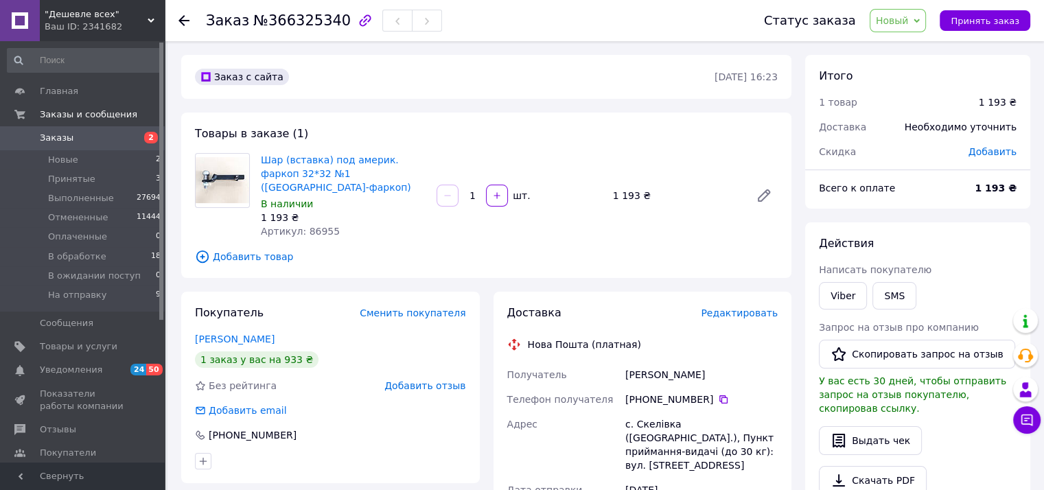
click at [321, 226] on span "Артикул: 86955" at bounding box center [300, 231] width 79 height 11
copy span "86955"
click at [896, 25] on span "Новый" at bounding box center [892, 20] width 33 height 11
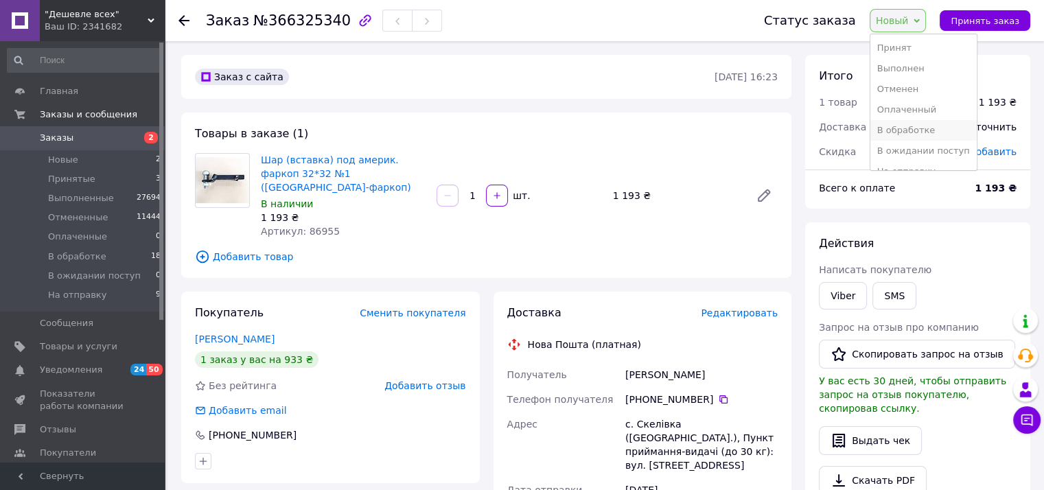
click at [904, 130] on li "В обработке" at bounding box center [924, 130] width 106 height 21
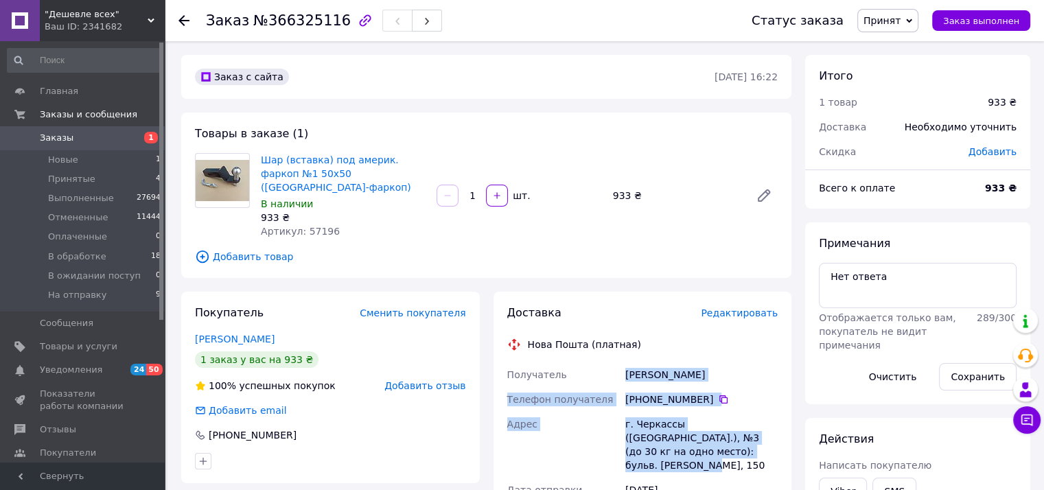
drag, startPoint x: 626, startPoint y: 359, endPoint x: 704, endPoint y: 435, distance: 108.8
copy div "Клочков Назарій Телефон получателя +380 66 698 41 60   Адрес г. Черкассы (Черка…"
click at [901, 21] on span "Принят" at bounding box center [882, 20] width 37 height 11
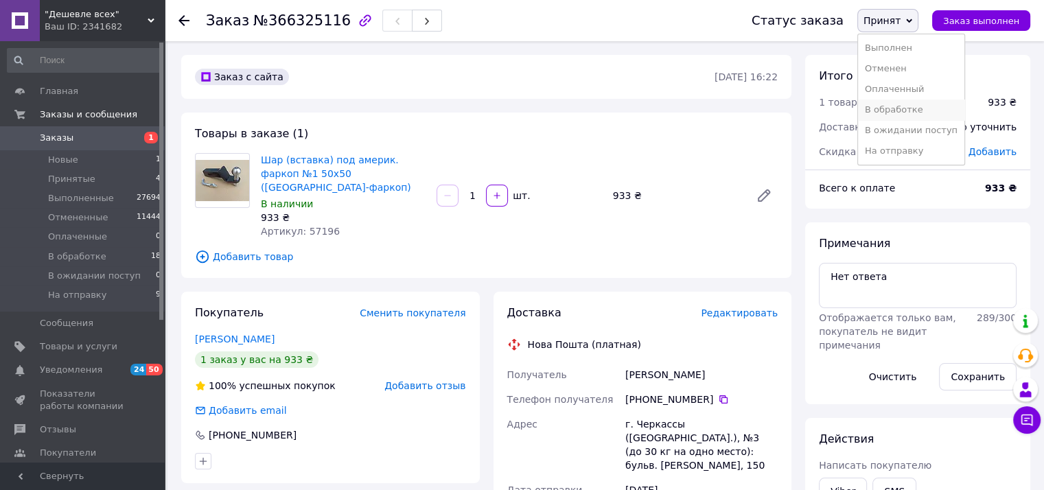
click at [904, 112] on li "В обработке" at bounding box center [911, 110] width 106 height 21
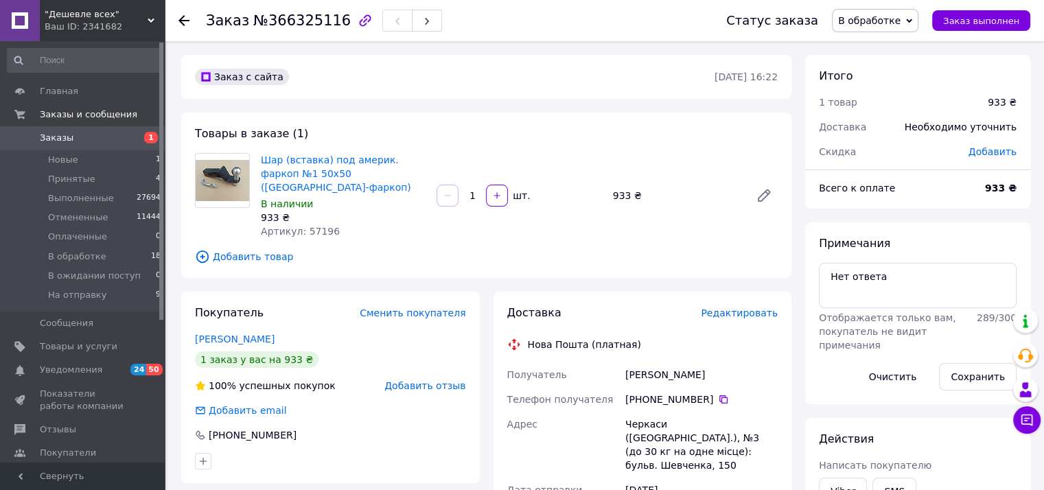
click at [209, 261] on div "Товары в заказе (1) Шар (вставка) под америк. фаркоп №1 50х50 (Житомир-фаркоп) …" at bounding box center [486, 195] width 610 height 165
